Goal: Task Accomplishment & Management: Complete application form

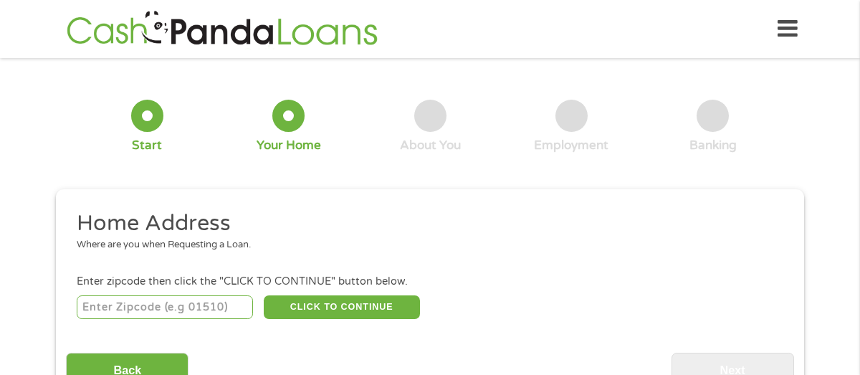
click at [211, 307] on input "number" at bounding box center [165, 307] width 177 height 24
type input "95814"
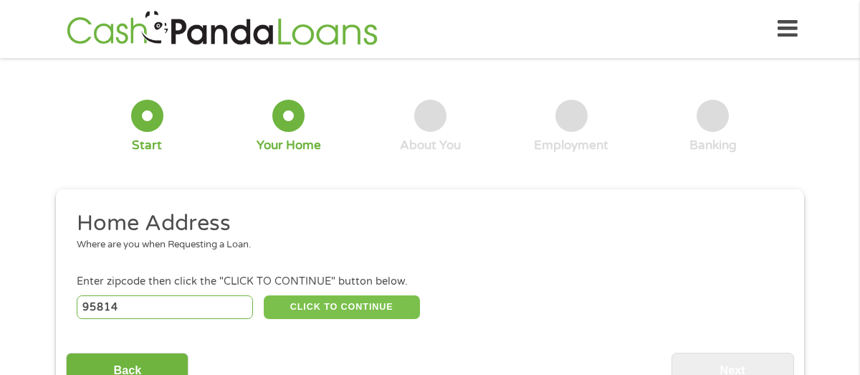
click at [337, 311] on button "CLICK TO CONTINUE" at bounding box center [342, 307] width 156 height 24
type input "95814"
type input "[GEOGRAPHIC_DATA]"
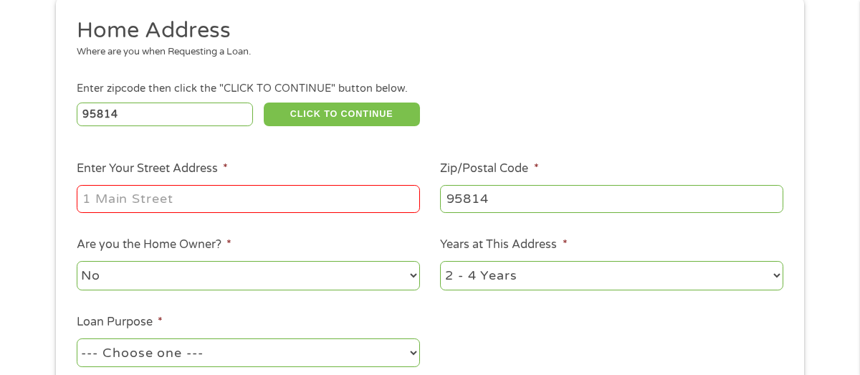
scroll to position [196, 0]
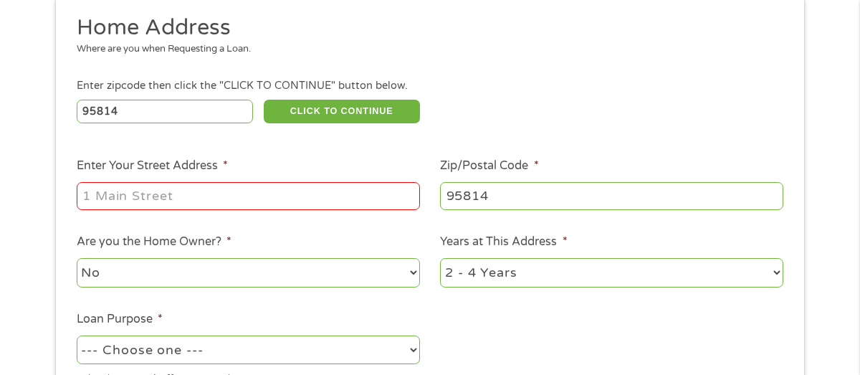
click at [207, 198] on input "Enter Your Street Address *" at bounding box center [248, 195] width 343 height 27
type input "[STREET_ADDRESS]"
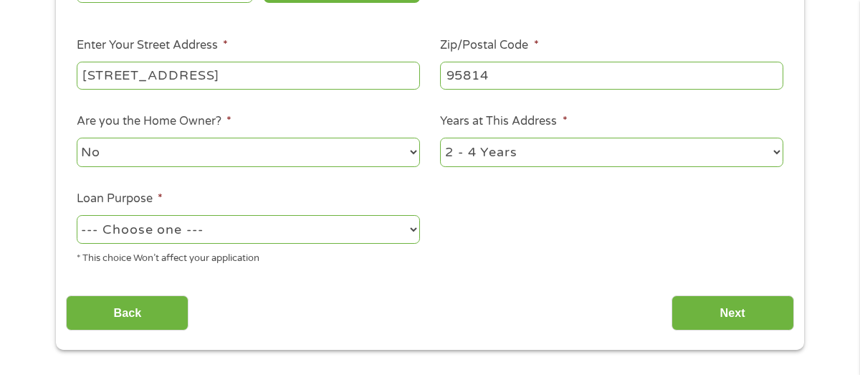
scroll to position [320, 0]
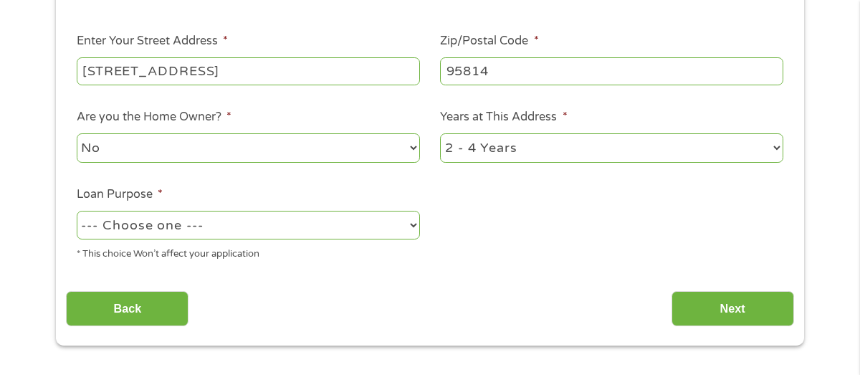
click at [243, 226] on select "--- Choose one --- Pay Bills Debt Consolidation Home Improvement Major Purchase…" at bounding box center [248, 225] width 343 height 29
select select "shorttermcash"
click at [77, 211] on select "--- Choose one --- Pay Bills Debt Consolidation Home Improvement Major Purchase…" at bounding box center [248, 225] width 343 height 29
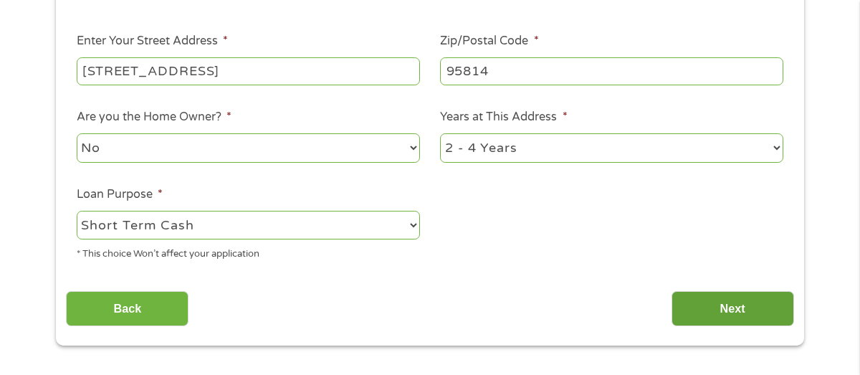
click at [702, 304] on input "Next" at bounding box center [732, 308] width 122 height 35
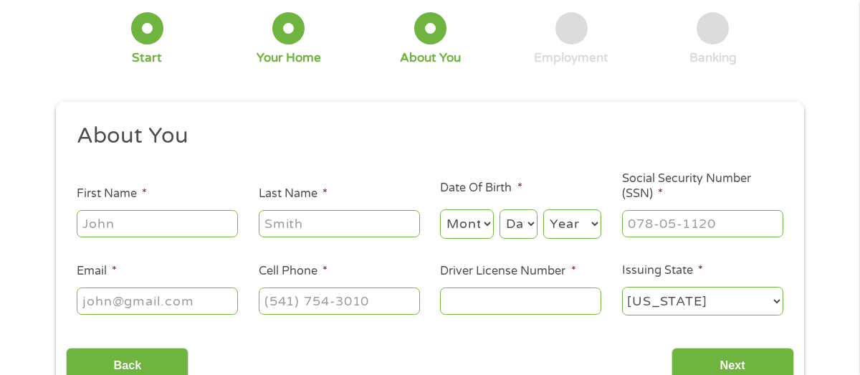
scroll to position [97, 0]
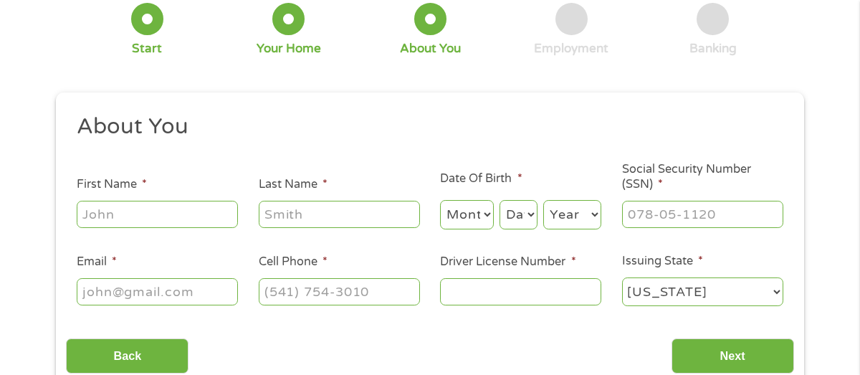
click at [172, 214] on input "First Name *" at bounding box center [157, 214] width 161 height 27
type input "[PERSON_NAME]"
type input "[EMAIL_ADDRESS][DOMAIN_NAME]"
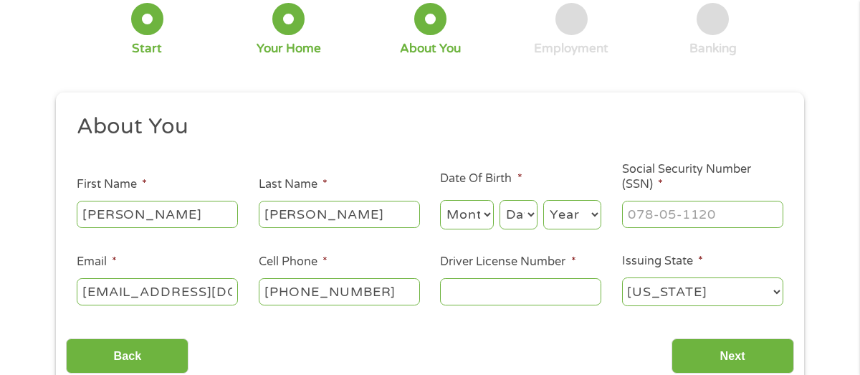
scroll to position [96, 0]
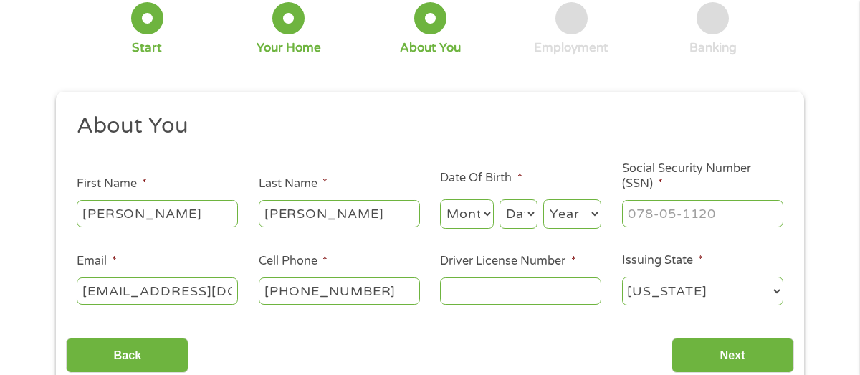
click at [386, 290] on input "[PHONE_NUMBER]" at bounding box center [339, 290] width 161 height 27
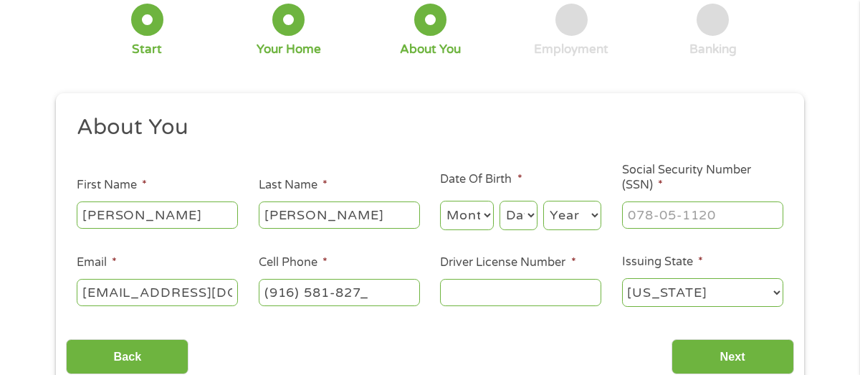
type input "[PHONE_NUMBER]"
click at [485, 289] on input "Driver License Number *" at bounding box center [520, 292] width 161 height 27
type input "C5532100"
click at [680, 216] on input "___-__-____" at bounding box center [702, 214] width 161 height 27
click at [633, 212] on input "___-__-____" at bounding box center [702, 214] width 161 height 27
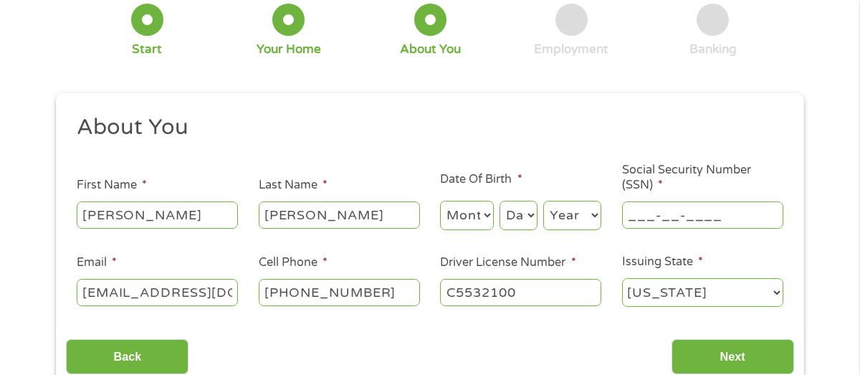
scroll to position [92, 0]
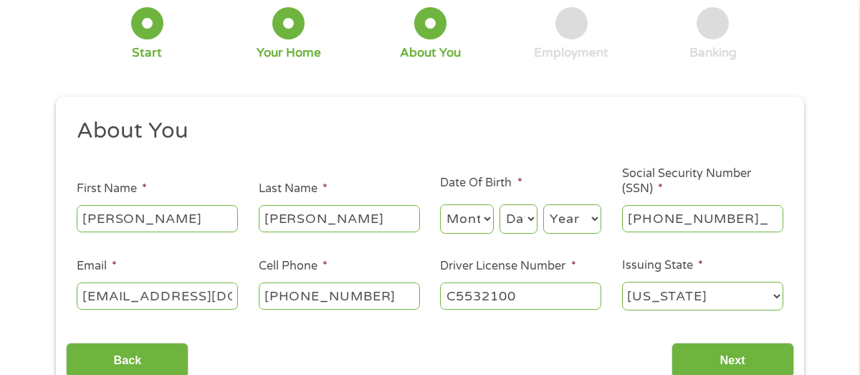
type input "565-33-4823"
click at [488, 215] on select "Month 1 2 3 4 5 6 7 8 9 10 11 12" at bounding box center [467, 218] width 54 height 29
select select "11"
click at [440, 204] on select "Month 1 2 3 4 5 6 7 8 9 10 11 12" at bounding box center [467, 218] width 54 height 29
click at [532, 220] on select "Day 1 2 3 4 5 6 7 8 9 10 11 12 13 14 15 16 17 18 19 20 21 22 23 24 25 26 27 28 …" at bounding box center [518, 218] width 38 height 29
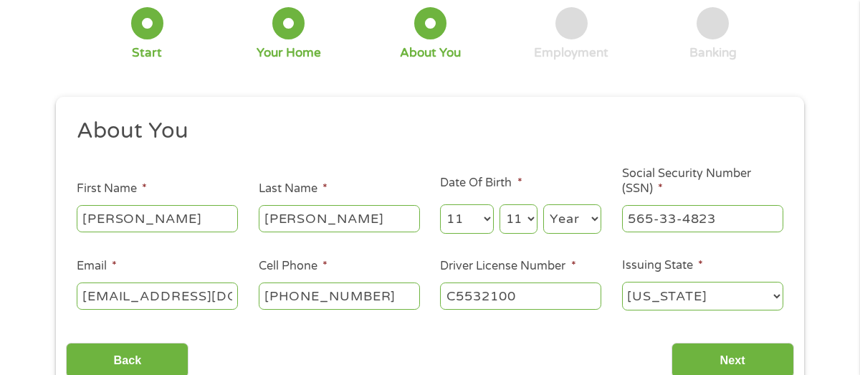
click at [499, 204] on select "Day 1 2 3 4 5 6 7 8 9 10 11 12 13 14 15 16 17 18 19 20 21 22 23 24 25 26 27 28 …" at bounding box center [518, 218] width 38 height 29
click at [569, 219] on select "Year [DATE] 2006 2005 2004 2003 2002 2001 2000 1999 1998 1997 1996 1995 1994 19…" at bounding box center [572, 218] width 58 height 29
click at [532, 216] on select "Day 1 2 3 4 5 6 7 8 9 10 11 12 13 14 15 16 17 18 19 20 21 22 23 24 25 26 27 28 …" at bounding box center [518, 218] width 38 height 29
select select "18"
click at [499, 204] on select "Day 1 2 3 4 5 6 7 8 9 10 11 12 13 14 15 16 17 18 19 20 21 22 23 24 25 26 27 28 …" at bounding box center [518, 218] width 38 height 29
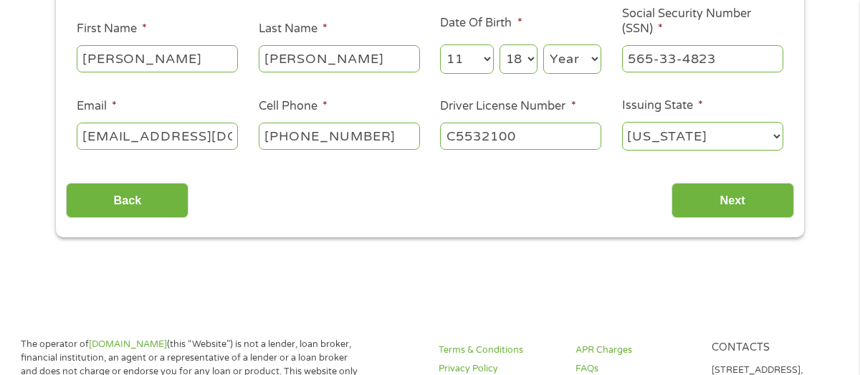
scroll to position [256, 0]
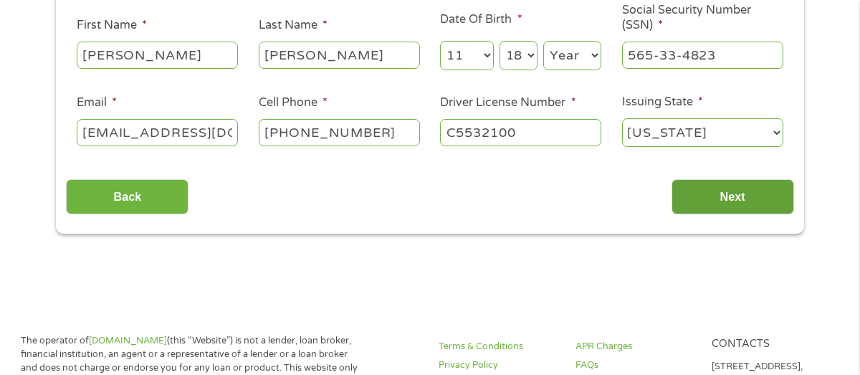
click at [697, 196] on input "Next" at bounding box center [732, 196] width 122 height 35
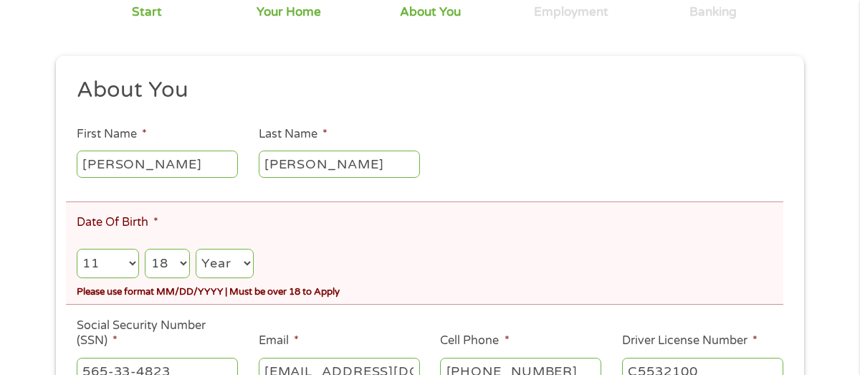
scroll to position [190, 0]
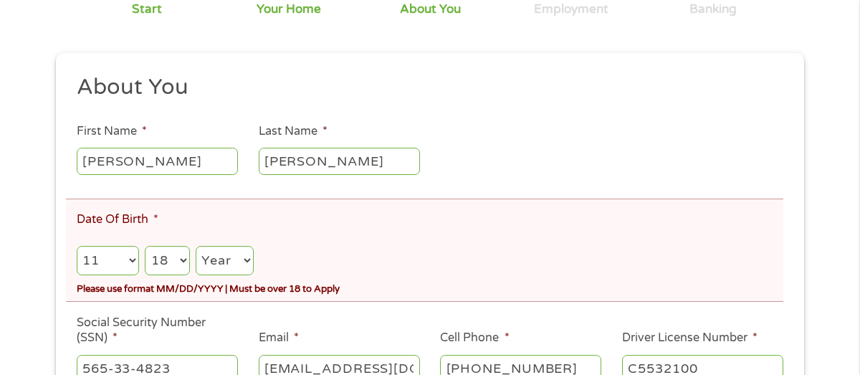
click at [233, 254] on select "Year [DATE] 2006 2005 2004 2003 2002 2001 2000 1999 1998 1997 1996 1995 1994 19…" at bounding box center [225, 260] width 58 height 29
click at [230, 260] on select "Year [DATE] 2006 2005 2004 2003 2002 2001 2000 1999 1998 1997 1996 1995 1994 19…" at bounding box center [225, 260] width 58 height 29
select select "1963"
click at [197, 246] on select "Year [DATE] 2006 2005 2004 2003 2002 2001 2000 1999 1998 1997 1996 1995 1994 19…" at bounding box center [225, 260] width 58 height 29
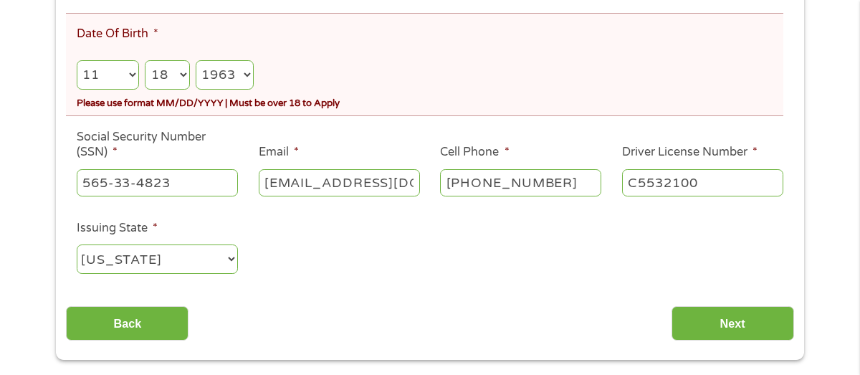
scroll to position [377, 0]
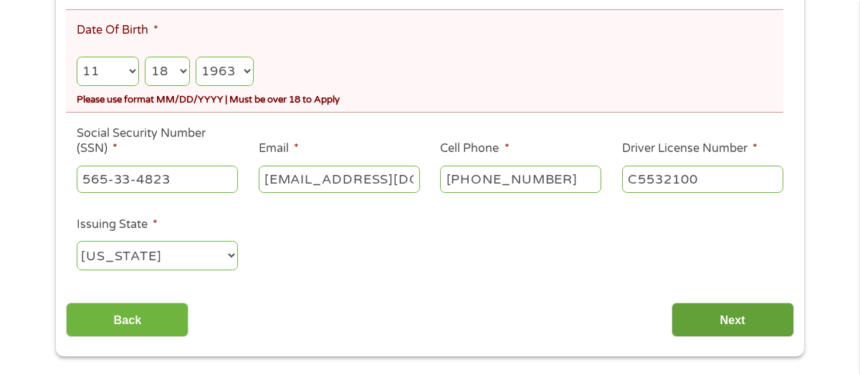
click at [717, 324] on input "Next" at bounding box center [732, 319] width 122 height 35
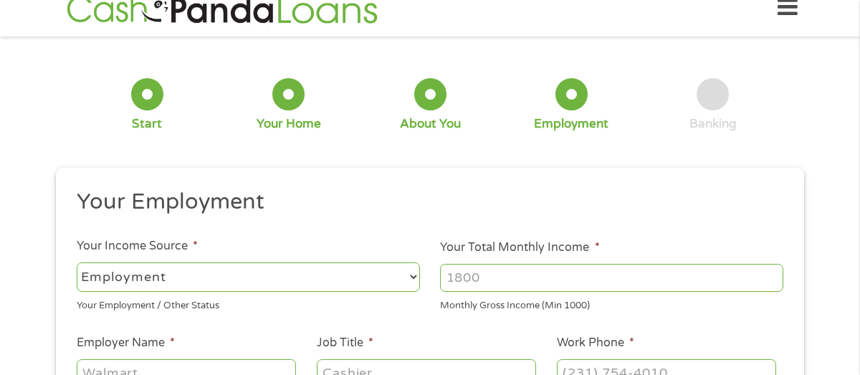
scroll to position [0, 0]
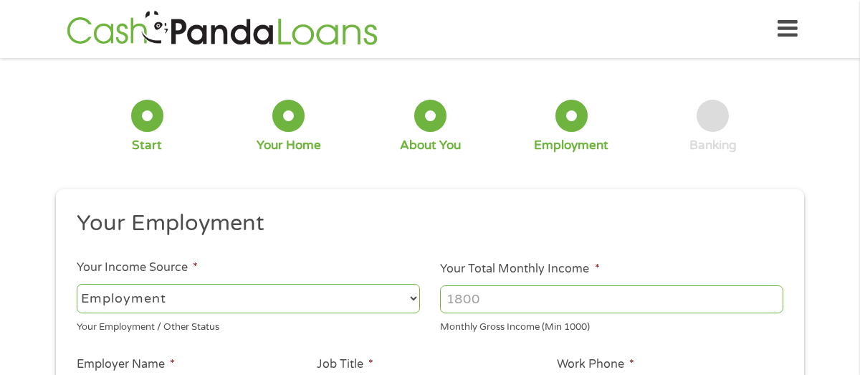
click at [208, 295] on select "--- Choose one --- Employment [DEMOGRAPHIC_DATA] Benefits" at bounding box center [248, 298] width 343 height 29
select select "benefits"
click at [77, 284] on select "--- Choose one --- Employment [DEMOGRAPHIC_DATA] Benefits" at bounding box center [248, 298] width 343 height 29
type input "Other"
type input "[PHONE_NUMBER]"
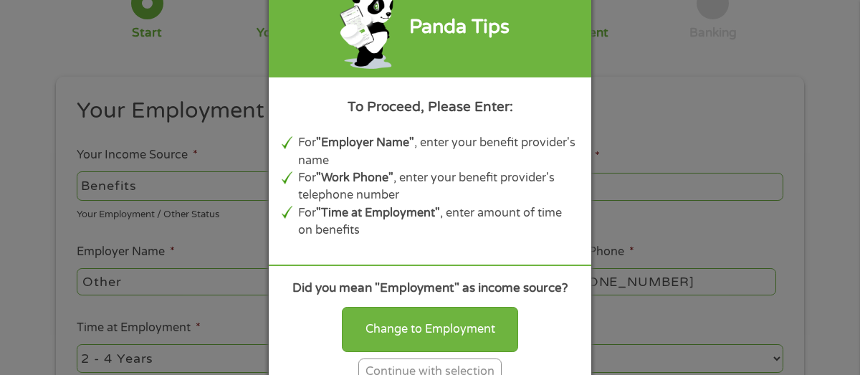
scroll to position [114, 0]
click at [444, 365] on div "Continue with selection" at bounding box center [429, 371] width 143 height 27
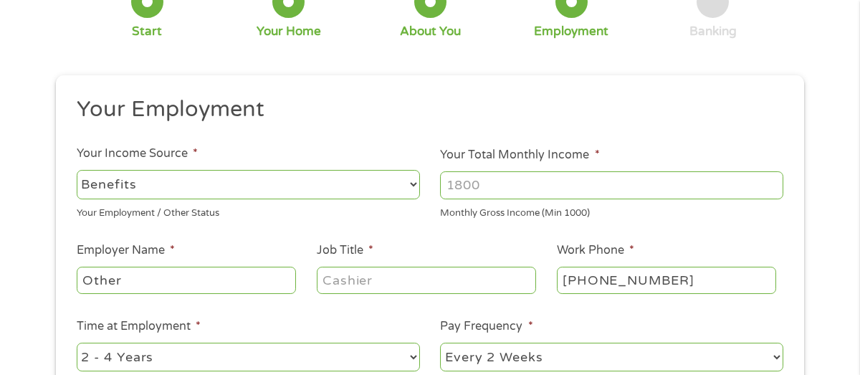
click at [369, 282] on input "Job Title *" at bounding box center [426, 279] width 219 height 27
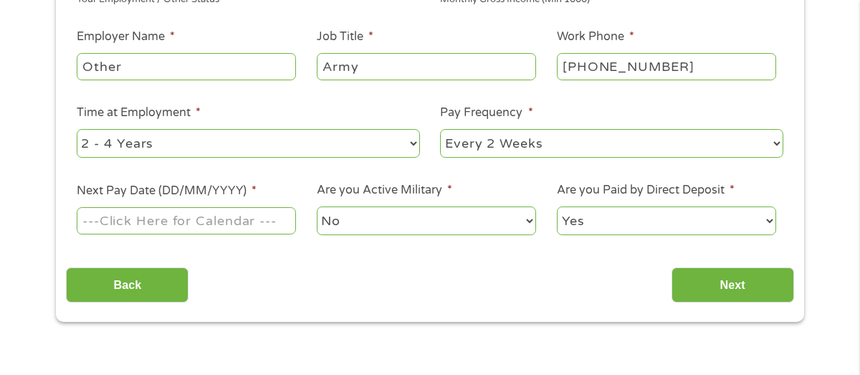
scroll to position [337, 0]
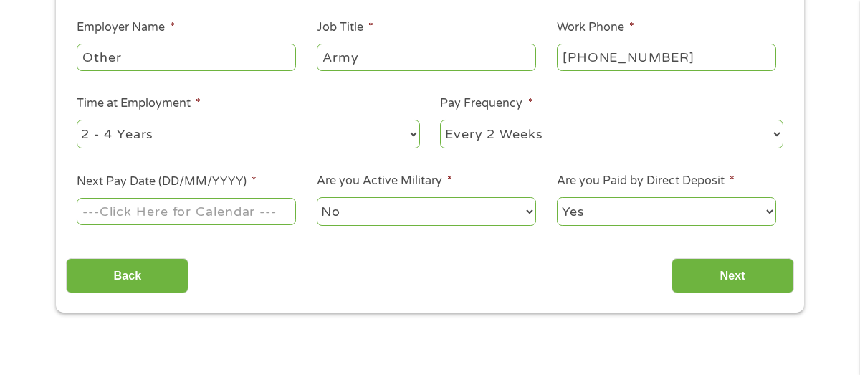
type input "Army"
click at [250, 220] on input "Next Pay Date (DD/MM/YYYY) *" at bounding box center [186, 211] width 219 height 27
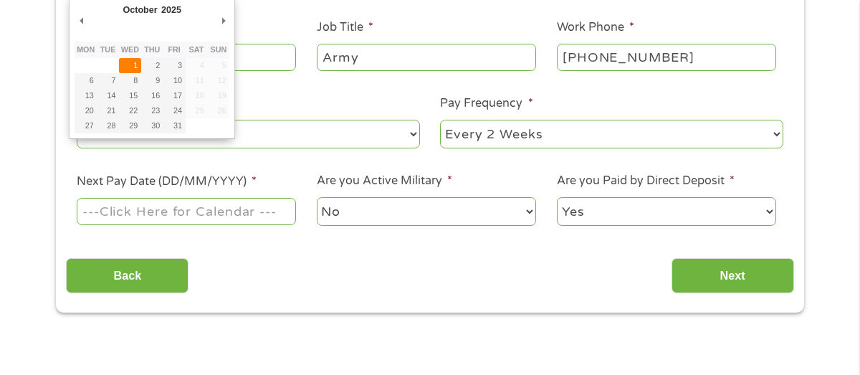
type input "[DATE]"
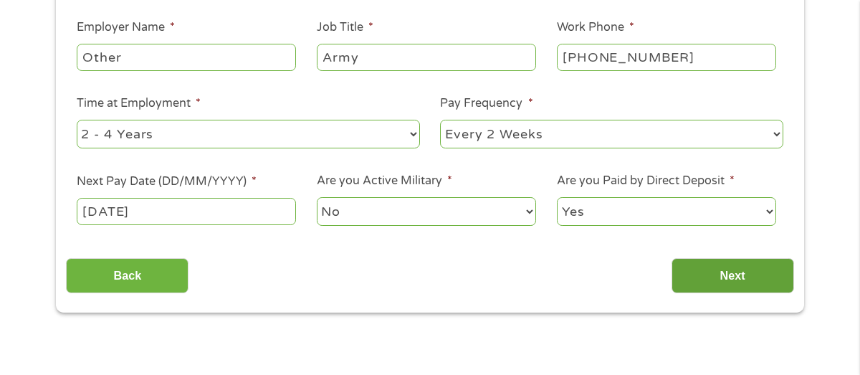
click at [695, 265] on input "Next" at bounding box center [732, 275] width 122 height 35
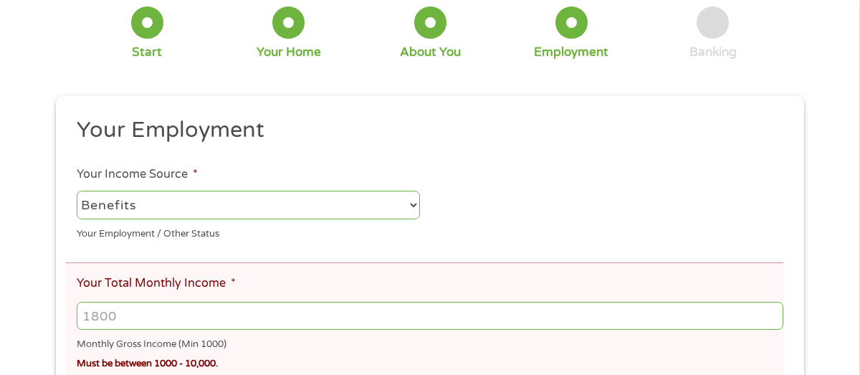
scroll to position [181, 0]
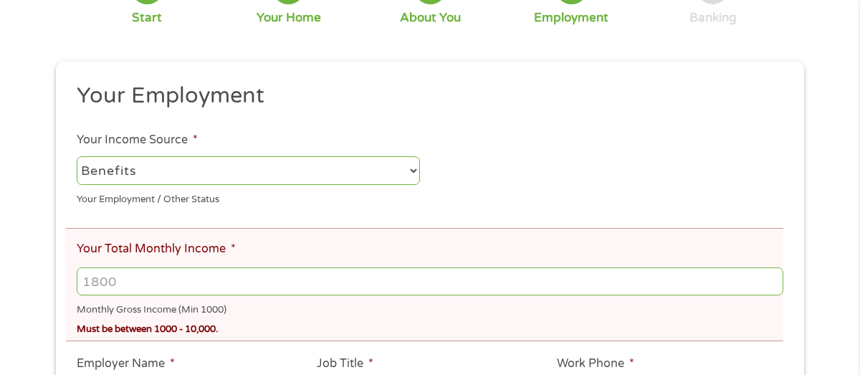
click at [182, 284] on input "Your Total Monthly Income *" at bounding box center [430, 280] width 706 height 27
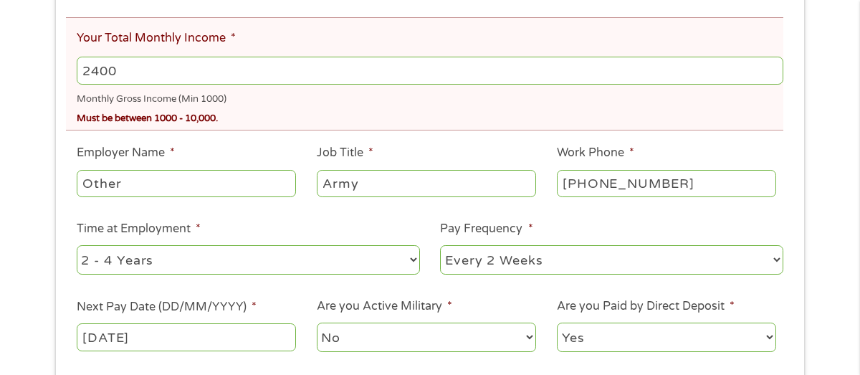
scroll to position [398, 0]
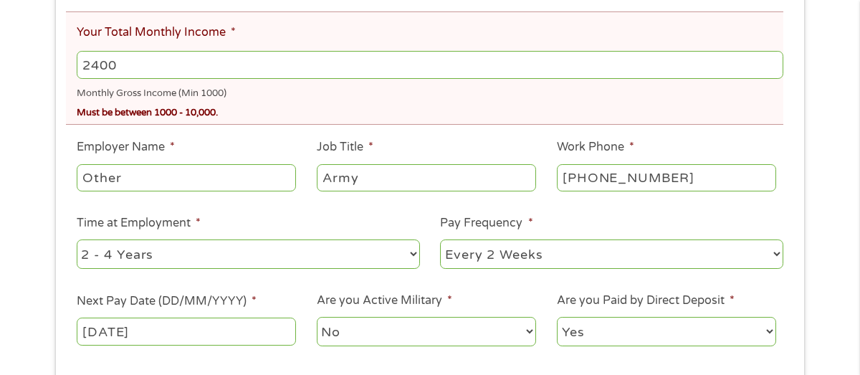
type input "2400"
click at [202, 185] on input "Other" at bounding box center [186, 177] width 219 height 27
type input "O"
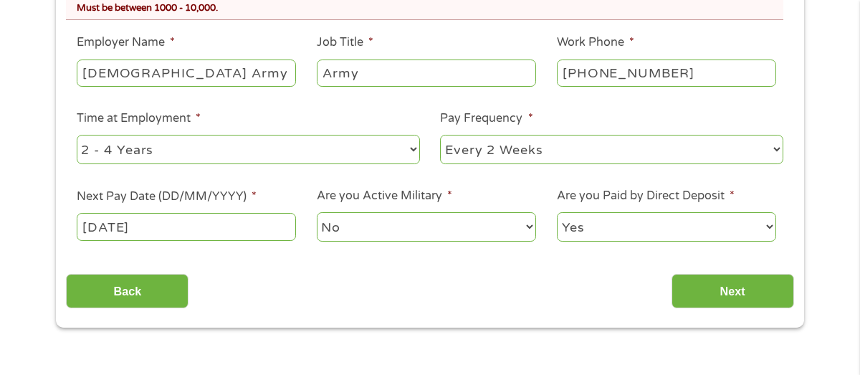
scroll to position [507, 0]
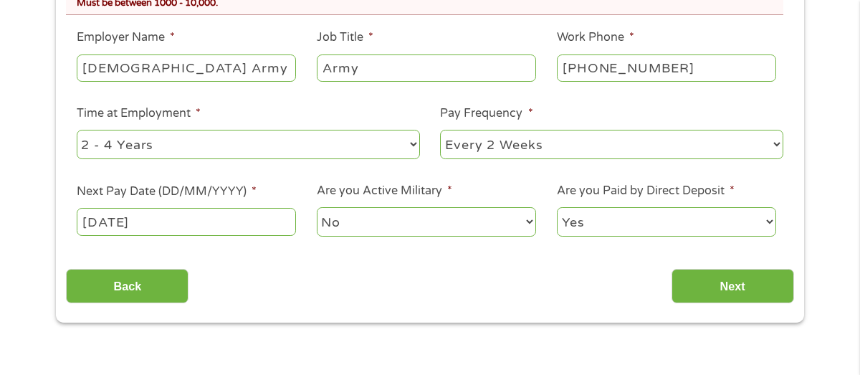
type input "[DEMOGRAPHIC_DATA] Army"
click at [736, 149] on select "--- Choose one --- Every 2 Weeks Every Week Monthly Semi-Monthly" at bounding box center [611, 144] width 343 height 29
select select "monthly"
click at [440, 131] on select "--- Choose one --- Every 2 Weeks Every Week Monthly Semi-Monthly" at bounding box center [611, 144] width 343 height 29
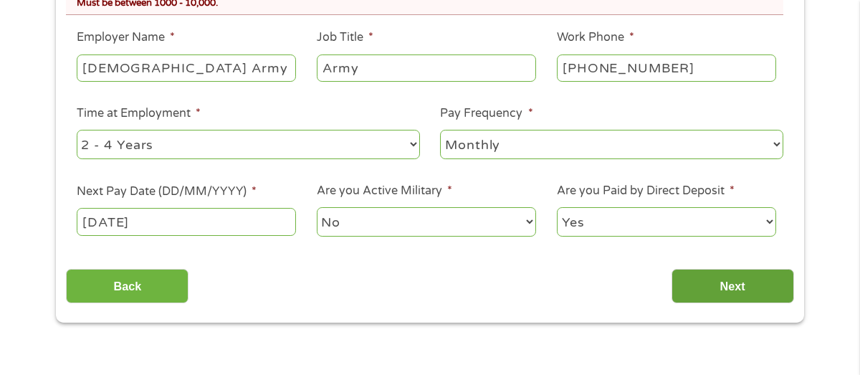
click at [698, 283] on input "Next" at bounding box center [732, 286] width 122 height 35
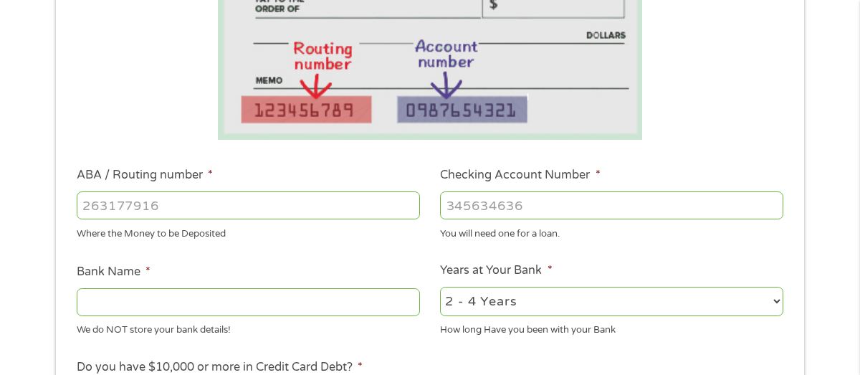
scroll to position [320, 0]
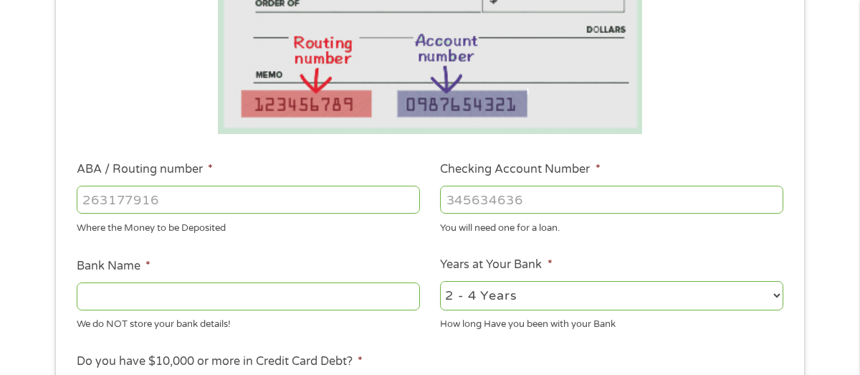
click at [337, 204] on input "ABA / Routing number *" at bounding box center [248, 199] width 343 height 27
type input "256074974"
type input "NAVY FEDERAL CREDIT UNION"
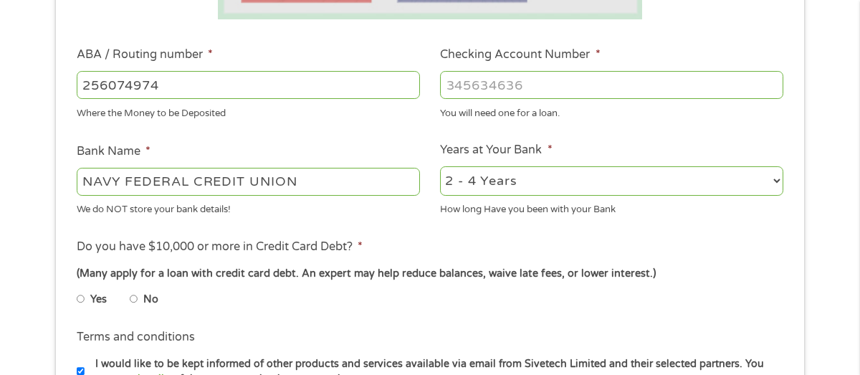
scroll to position [437, 0]
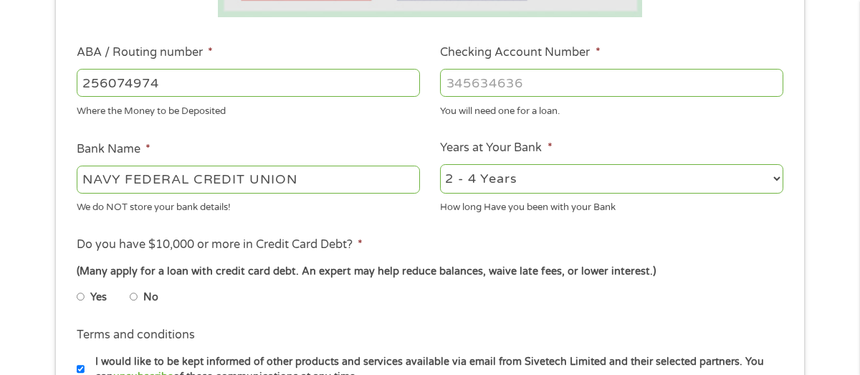
type input "256074974"
click at [135, 297] on input "No" at bounding box center [134, 296] width 9 height 23
radio input "true"
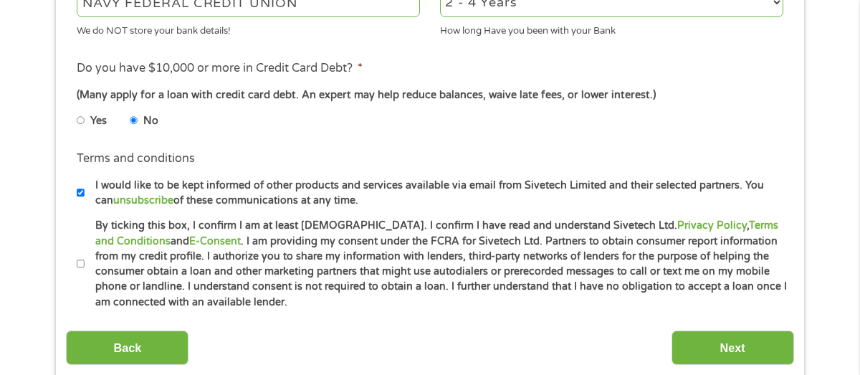
scroll to position [615, 0]
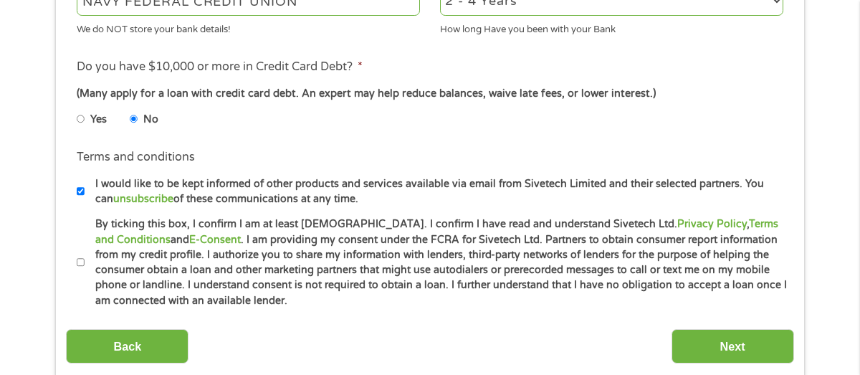
drag, startPoint x: 80, startPoint y: 261, endPoint x: 92, endPoint y: 269, distance: 14.9
click at [80, 261] on input "By ticking this box, I confirm I am at least [DEMOGRAPHIC_DATA]. I confirm I ha…" at bounding box center [81, 262] width 9 height 23
checkbox input "true"
click at [696, 346] on input "Next" at bounding box center [732, 346] width 122 height 35
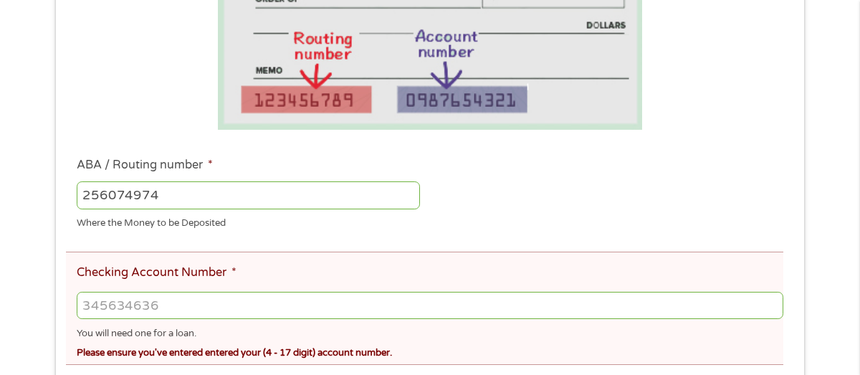
scroll to position [388, 0]
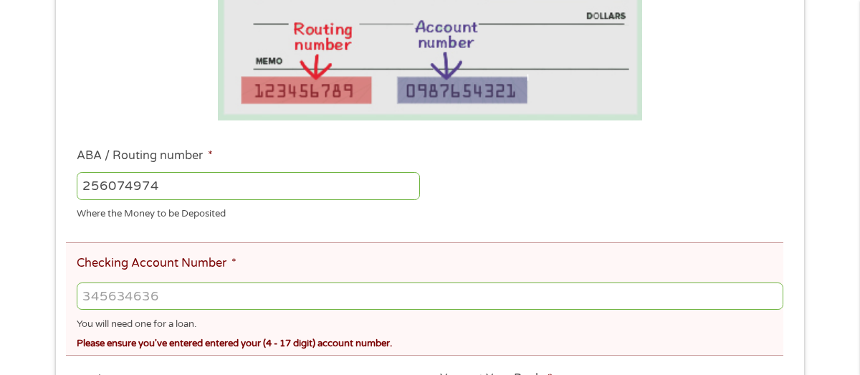
click at [232, 296] on input "Checking Account Number *" at bounding box center [430, 295] width 706 height 27
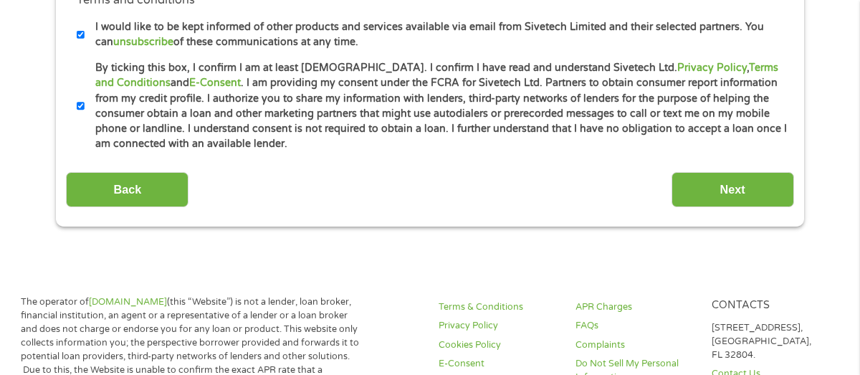
scroll to position [958, 0]
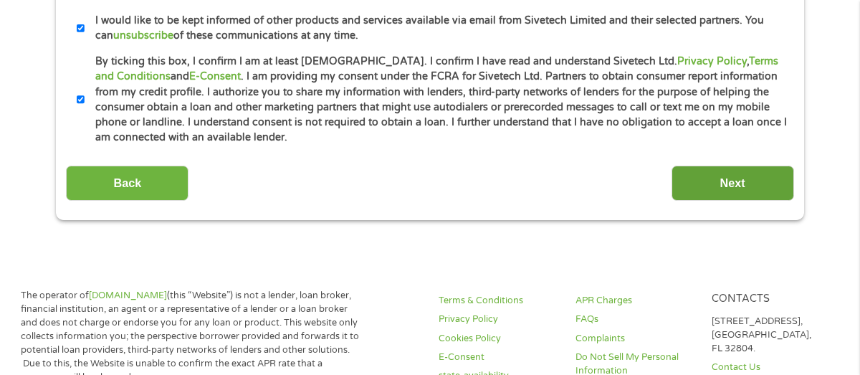
type input "7190785530"
click at [695, 188] on input "Next" at bounding box center [732, 182] width 122 height 35
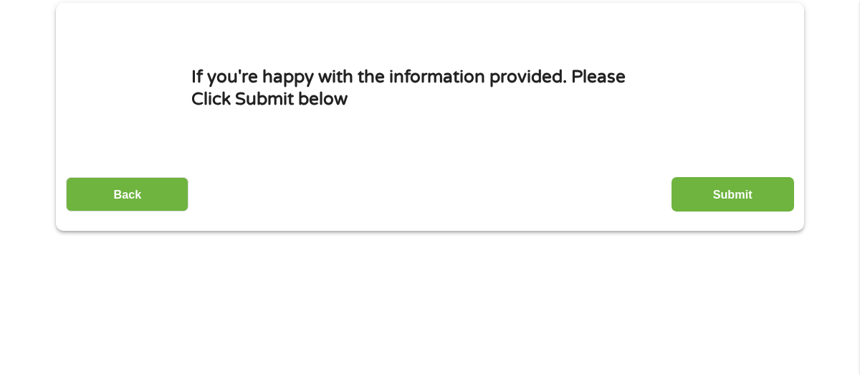
scroll to position [189, 0]
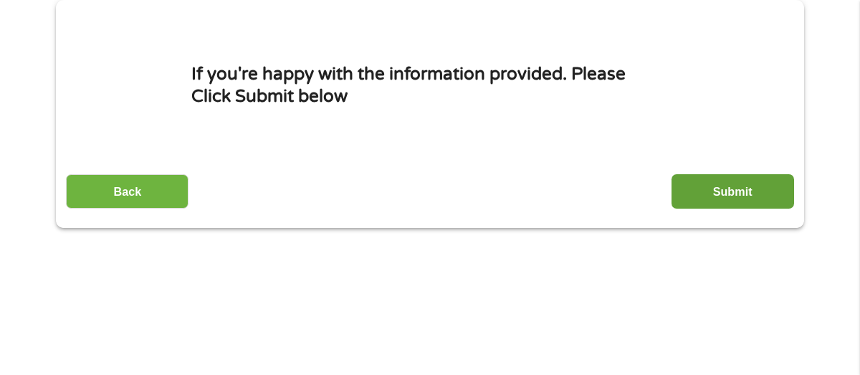
click at [715, 199] on input "Submit" at bounding box center [732, 191] width 122 height 35
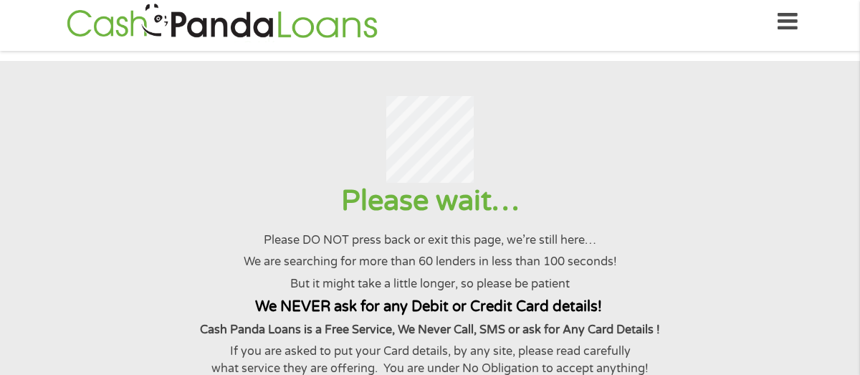
scroll to position [0, 0]
